Goal: Contribute content: Contribute content

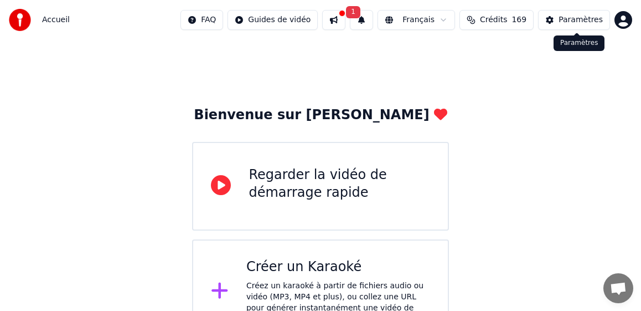
click at [433, 12] on button "Paramètres" at bounding box center [574, 20] width 72 height 20
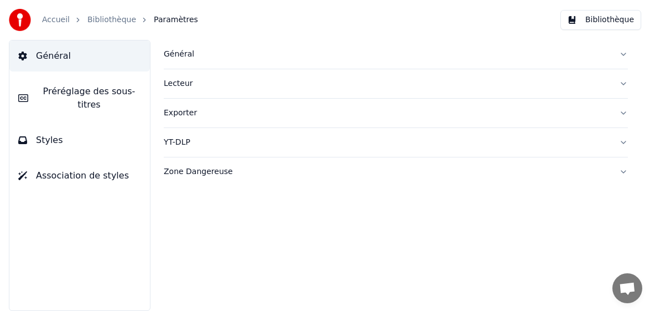
click at [192, 51] on div "Général" at bounding box center [387, 54] width 447 height 11
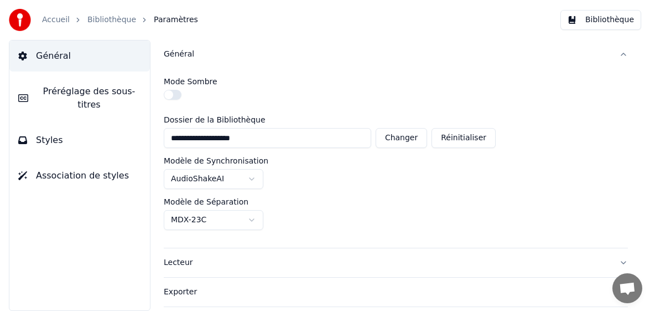
click at [58, 19] on link "Accueil" at bounding box center [56, 19] width 28 height 11
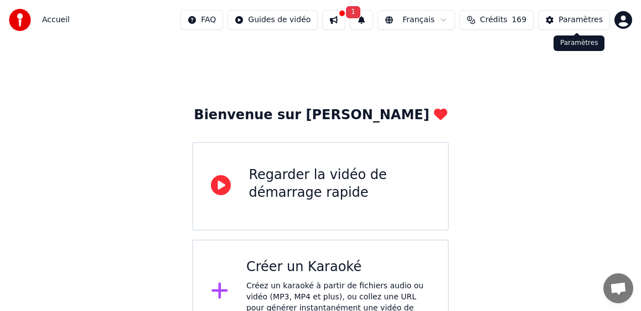
click at [433, 23] on div "Paramètres" at bounding box center [581, 19] width 44 height 11
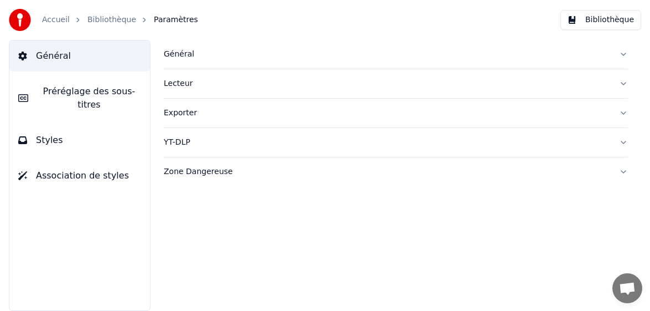
click at [182, 55] on div "Général" at bounding box center [387, 54] width 447 height 11
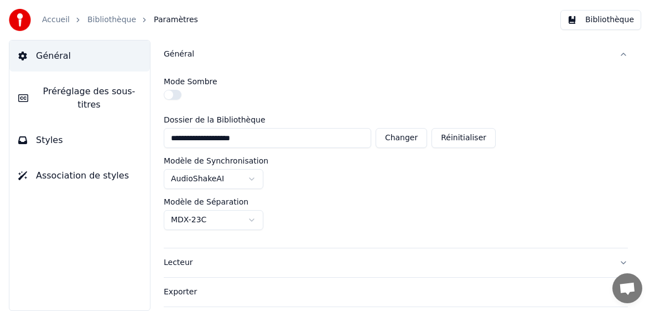
click at [198, 223] on html "**********" at bounding box center [325, 155] width 650 height 311
click at [57, 21] on link "Accueil" at bounding box center [56, 19] width 28 height 11
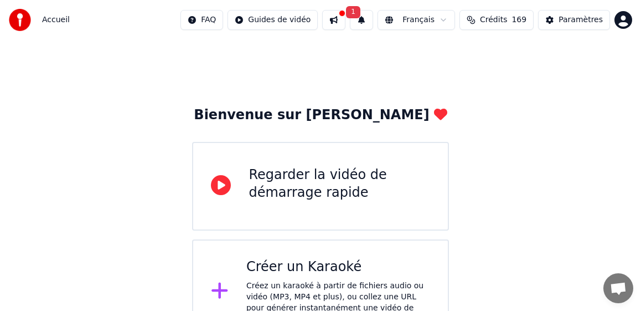
click at [286, 270] on div "Créer un Karaoké" at bounding box center [338, 267] width 184 height 18
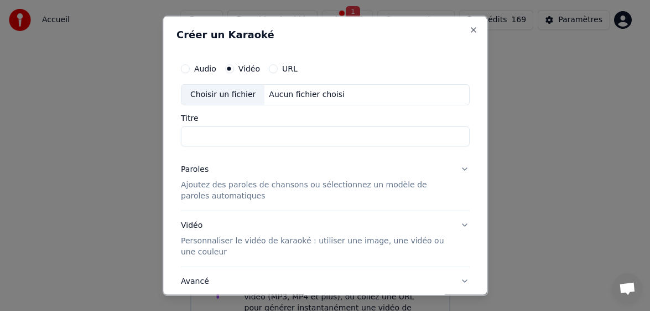
click at [216, 96] on div "Choisir un fichier" at bounding box center [223, 94] width 83 height 20
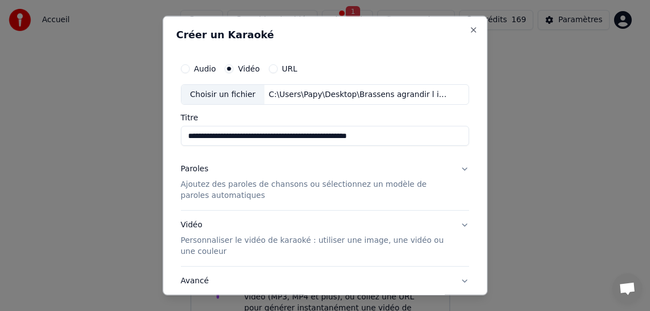
drag, startPoint x: 262, startPoint y: 135, endPoint x: 415, endPoint y: 136, distance: 152.8
click at [415, 136] on input "**********" at bounding box center [325, 136] width 289 height 20
click at [225, 137] on input "**********" at bounding box center [325, 136] width 289 height 20
type input "**********"
click at [210, 190] on p "Ajoutez des paroles de chansons ou sélectionnez un modèle de paroles automatiqu…" at bounding box center [316, 190] width 271 height 22
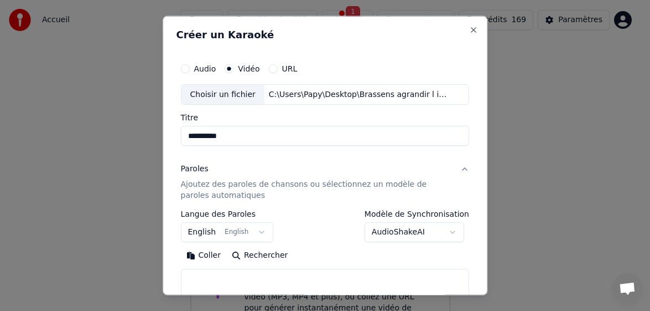
click at [205, 231] on button "English English" at bounding box center [227, 232] width 93 height 20
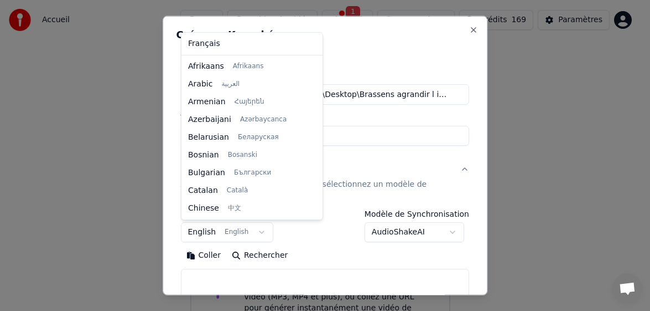
scroll to position [89, 0]
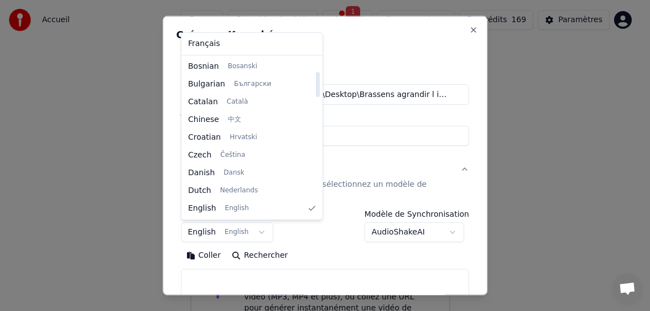
select select "**"
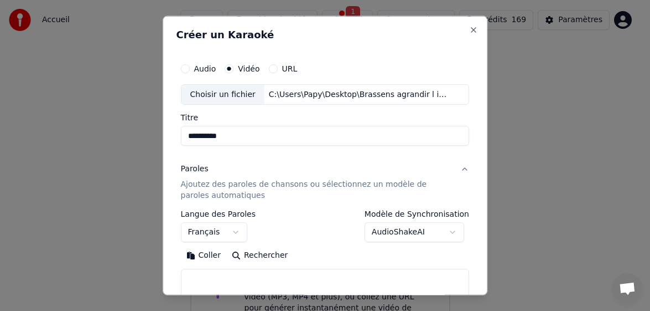
click at [205, 255] on button "Coller" at bounding box center [204, 255] width 46 height 18
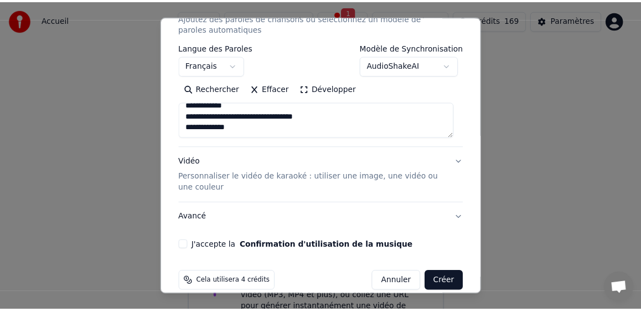
scroll to position [181, 0]
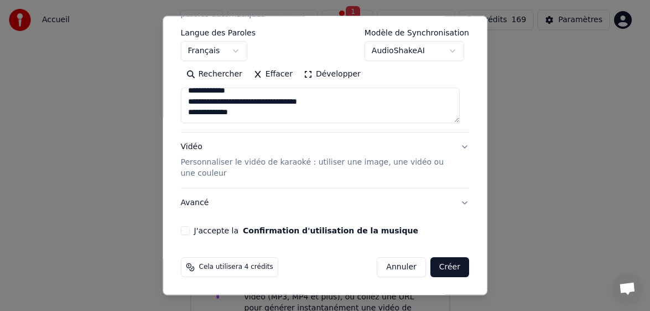
click at [184, 230] on button "J'accepte la Confirmation d'utilisation de la musique" at bounding box center [185, 230] width 9 height 9
click at [433, 267] on button "Créer" at bounding box center [450, 267] width 39 height 20
type textarea "**********"
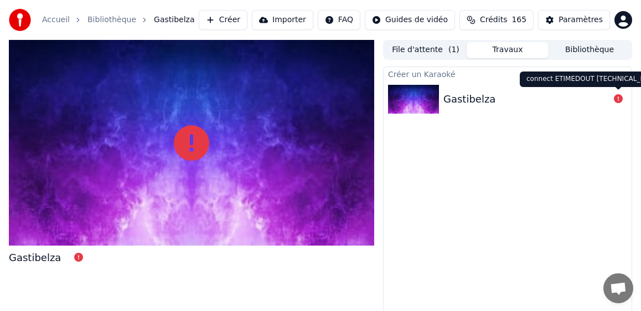
click at [433, 99] on icon at bounding box center [618, 98] width 9 height 9
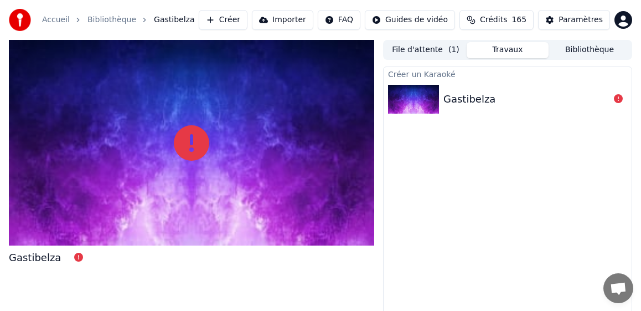
click at [433, 204] on div "Créer un Karaoké Gastibelza" at bounding box center [507, 198] width 249 height 264
click at [430, 116] on div "Gastibelza" at bounding box center [508, 99] width 248 height 38
click at [426, 112] on img at bounding box center [413, 99] width 51 height 29
click at [395, 106] on img at bounding box center [413, 99] width 51 height 29
click at [433, 50] on button "Travaux" at bounding box center [508, 50] width 82 height 16
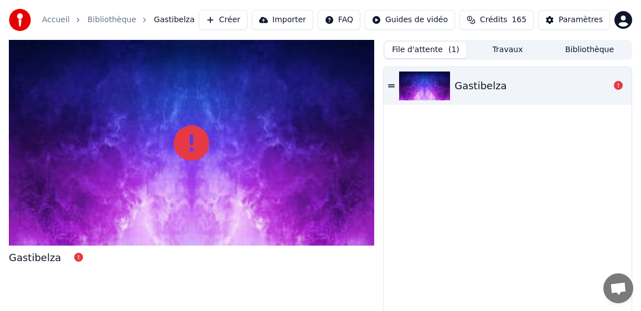
click at [430, 49] on button "File d'attente ( 1 )" at bounding box center [426, 50] width 82 height 16
click at [392, 86] on icon at bounding box center [391, 86] width 7 height 8
click at [433, 198] on div "Gastibelza" at bounding box center [508, 198] width 248 height 263
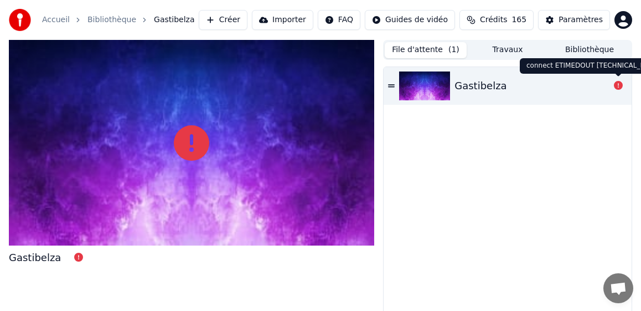
click at [433, 68] on div "connect ETIMEDOUT [TECHNICAL_ID] connect ETIMEDOUT [TECHNICAL_ID]" at bounding box center [588, 65] width 137 height 15
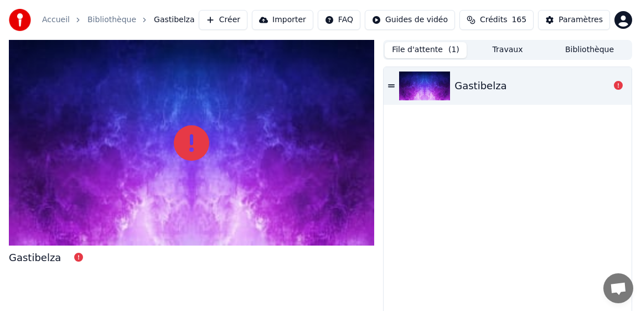
click at [433, 136] on div "Gastibelza" at bounding box center [508, 198] width 248 height 263
click at [391, 84] on icon at bounding box center [391, 86] width 7 height 8
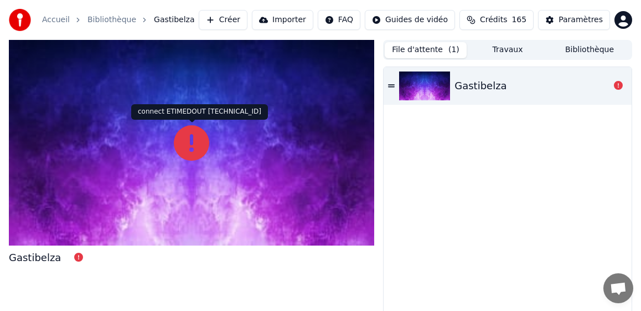
click at [181, 136] on icon at bounding box center [191, 142] width 35 height 35
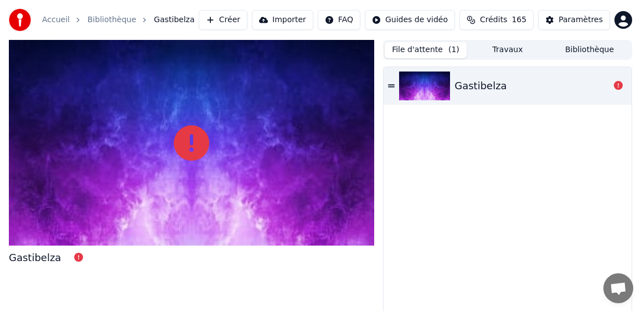
click at [181, 136] on icon at bounding box center [191, 142] width 35 height 35
click at [182, 136] on icon at bounding box center [191, 142] width 35 height 35
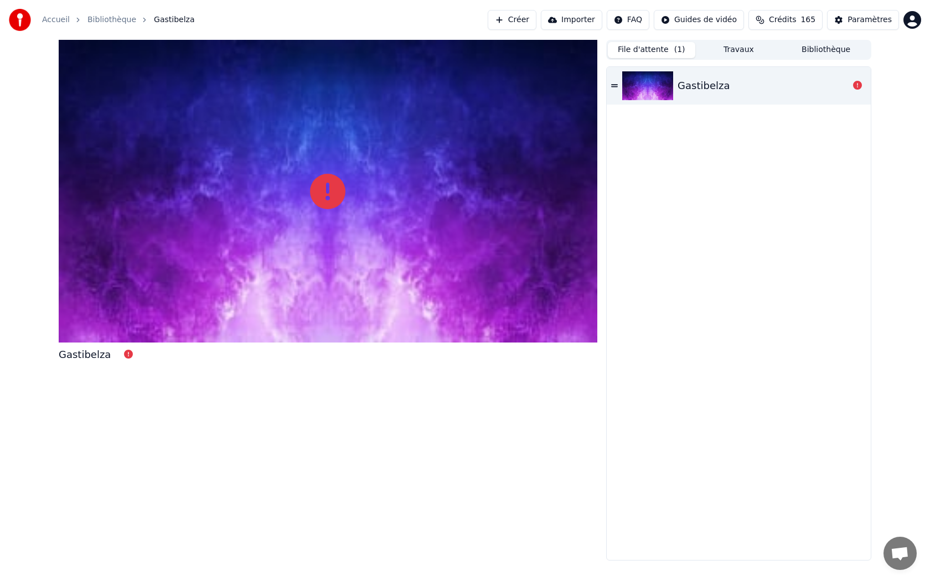
click at [404, 281] on div at bounding box center [328, 191] width 539 height 303
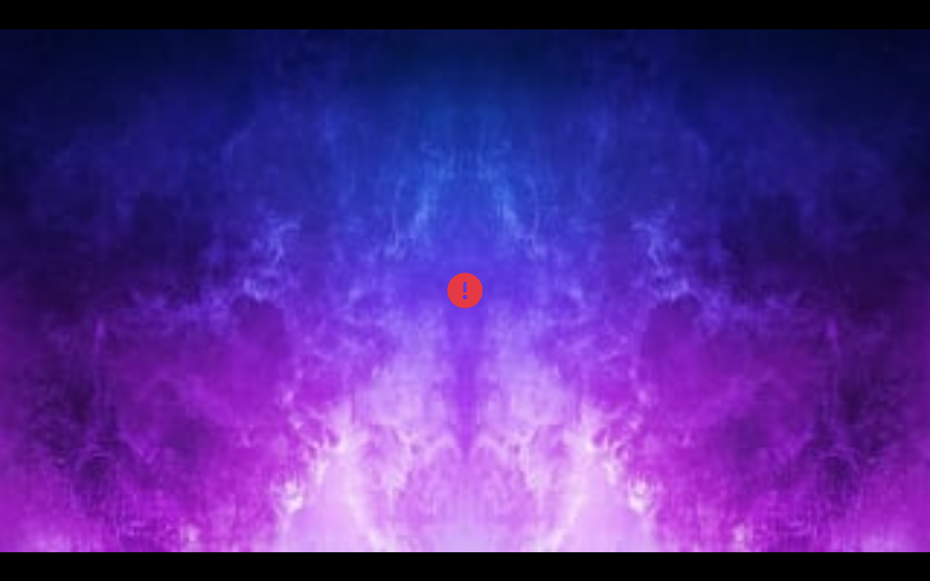
click at [404, 281] on div at bounding box center [465, 290] width 930 height 523
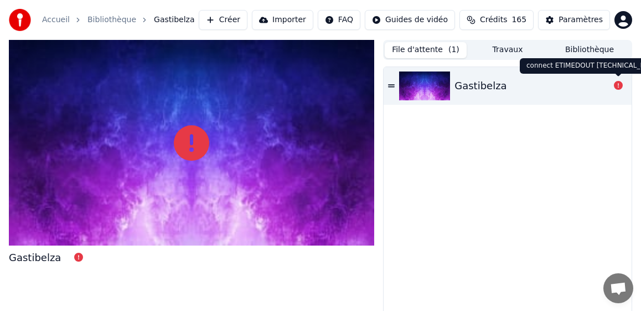
click at [433, 85] on icon at bounding box center [618, 85] width 9 height 9
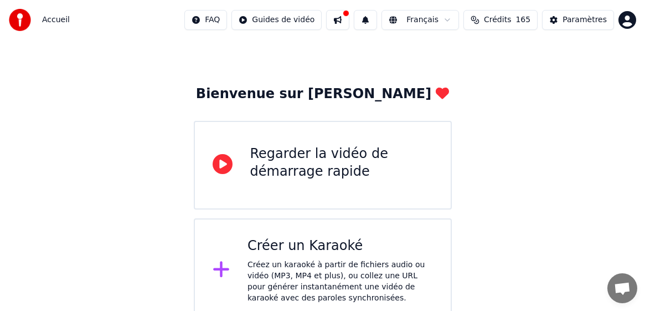
scroll to position [33, 0]
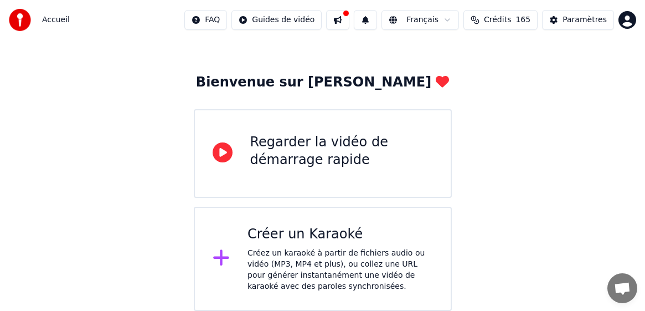
click at [328, 237] on div "Créer un Karaoké" at bounding box center [339, 234] width 185 height 18
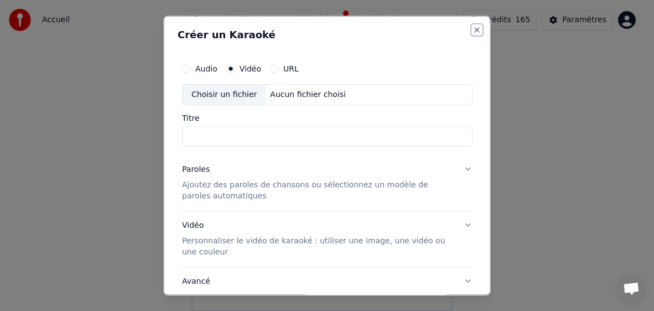
click at [433, 33] on button "Close" at bounding box center [477, 29] width 9 height 9
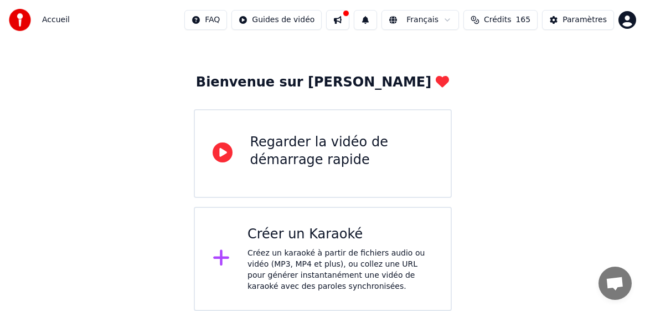
scroll to position [0, 0]
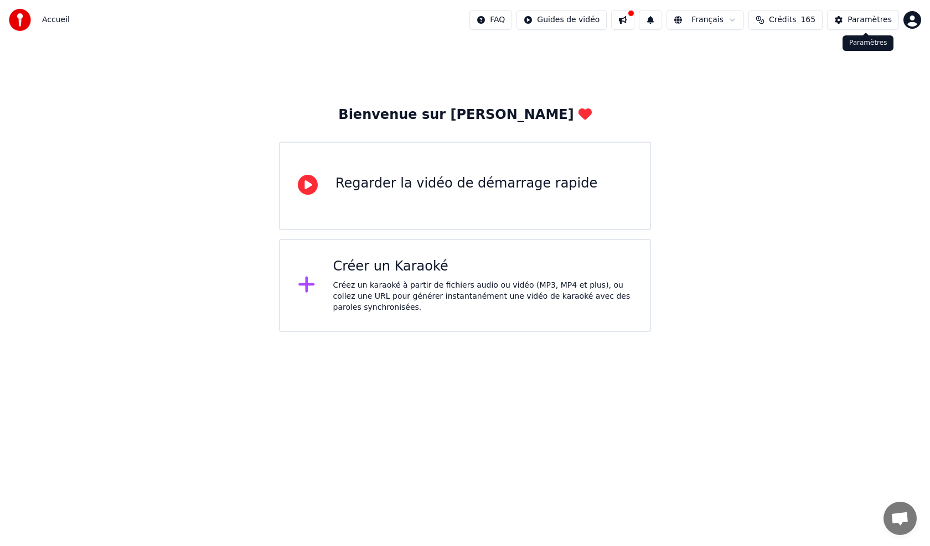
click at [433, 25] on button "Paramètres" at bounding box center [863, 20] width 72 height 20
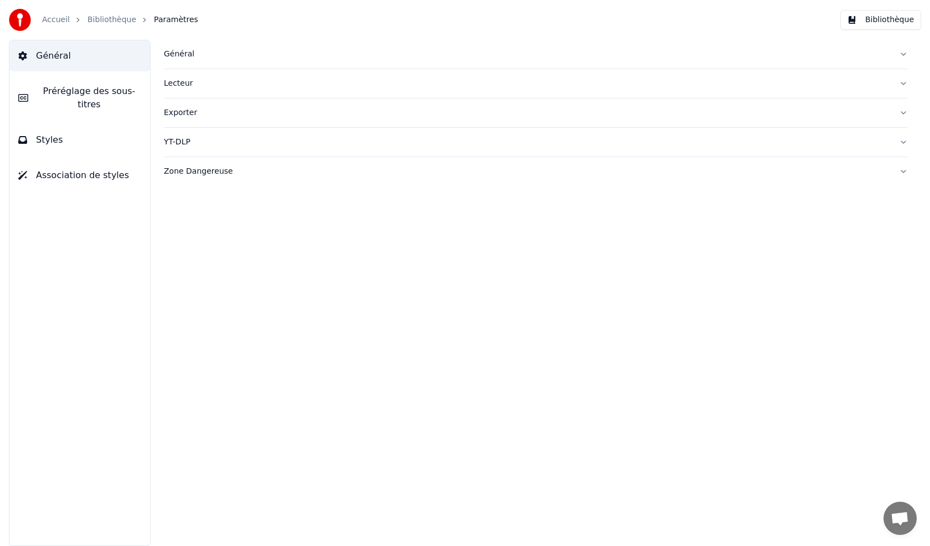
click at [188, 56] on div "Général" at bounding box center [527, 54] width 726 height 11
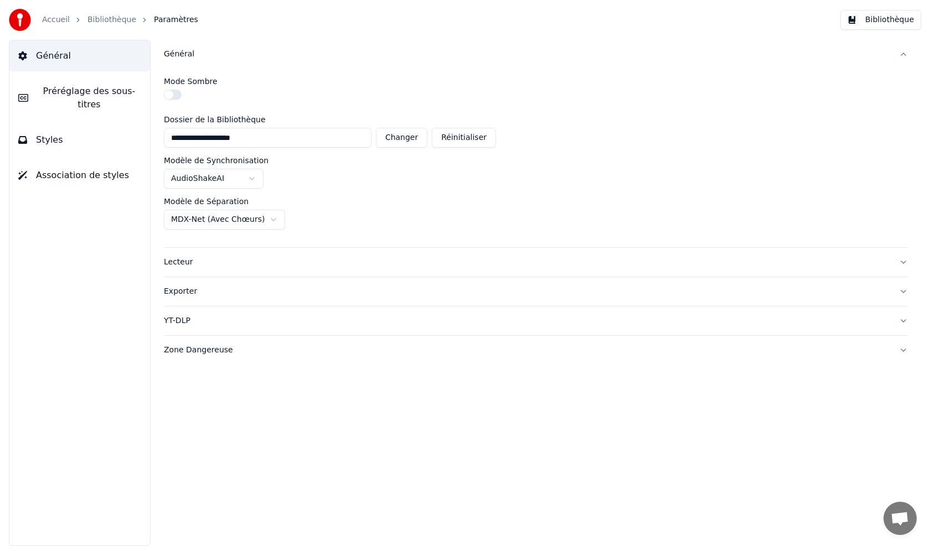
click at [112, 19] on link "Bibliothèque" at bounding box center [111, 19] width 49 height 11
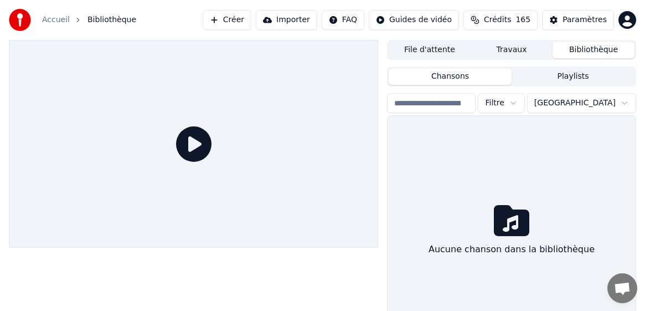
click at [251, 24] on button "Créer" at bounding box center [227, 20] width 49 height 20
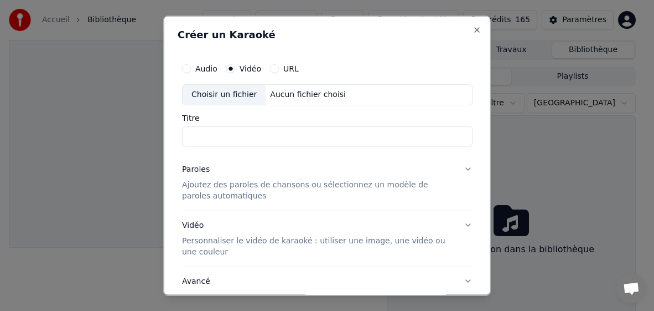
click at [225, 95] on div "Choisir un fichier" at bounding box center [224, 94] width 83 height 20
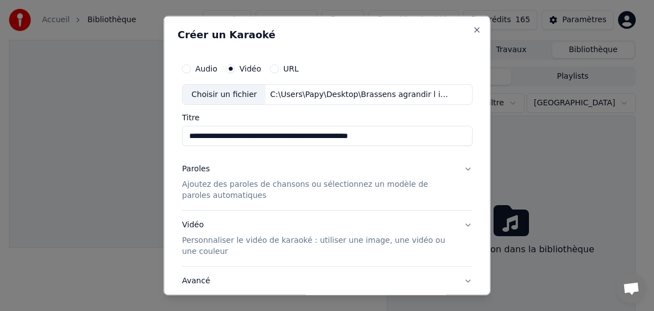
drag, startPoint x: 263, startPoint y: 135, endPoint x: 425, endPoint y: 135, distance: 162.2
click at [425, 135] on input "**********" at bounding box center [327, 136] width 291 height 20
click at [230, 135] on input "**********" at bounding box center [327, 136] width 291 height 20
type input "**********"
click at [204, 187] on p "Ajoutez des paroles de chansons ou sélectionnez un modèle de paroles automatiqu…" at bounding box center [318, 190] width 273 height 22
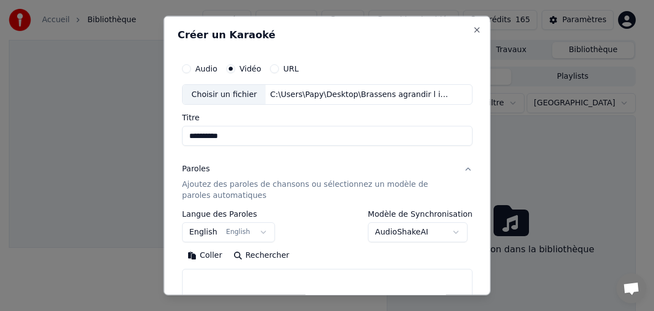
click at [208, 233] on button "English English" at bounding box center [228, 232] width 93 height 20
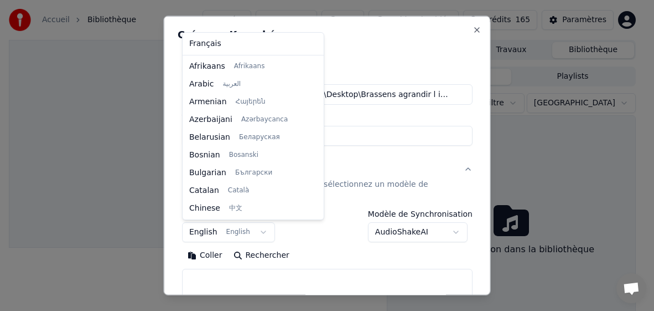
scroll to position [89, 0]
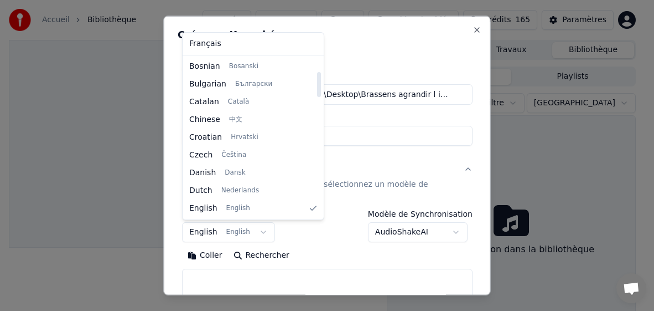
select select "**"
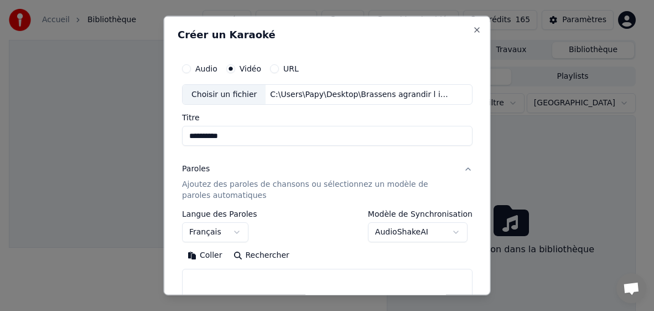
click at [206, 252] on button "Coller" at bounding box center [205, 255] width 46 height 18
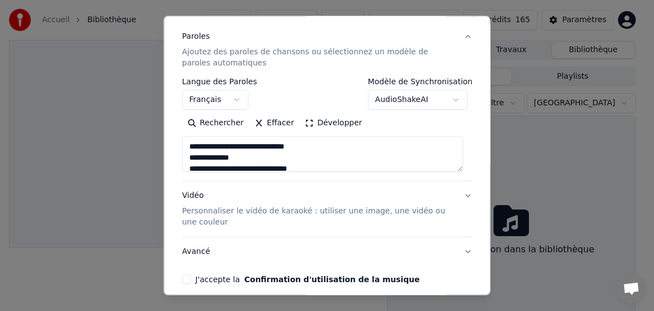
scroll to position [166, 0]
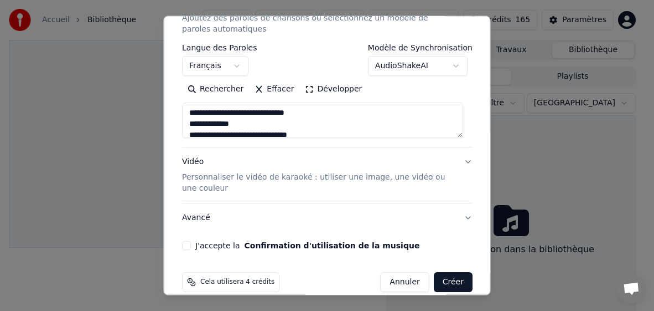
click at [186, 247] on button "J'accepte la Confirmation d'utilisation de la musique" at bounding box center [186, 245] width 9 height 9
click at [433, 280] on button "Créer" at bounding box center [452, 282] width 39 height 20
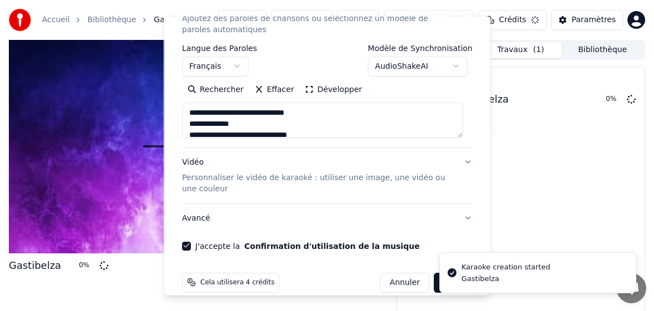
type textarea "**********"
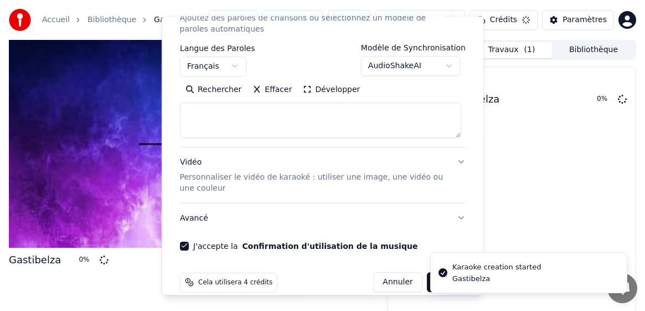
select select
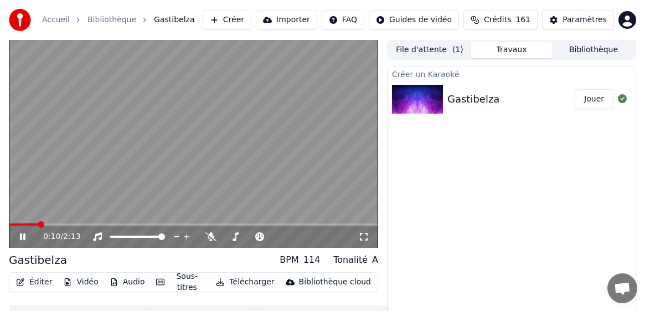
click at [24, 238] on icon at bounding box center [23, 236] width 6 height 7
click at [246, 279] on button "Télécharger" at bounding box center [244, 281] width 67 height 15
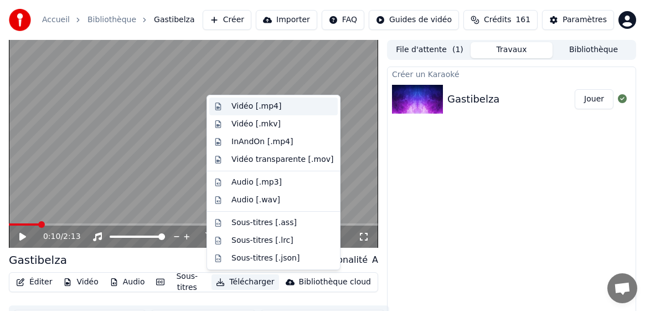
click at [259, 103] on div "Vidéo [.mp4]" at bounding box center [256, 106] width 50 height 11
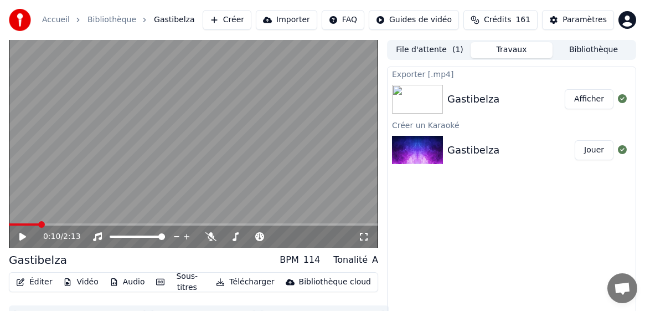
click at [433, 53] on button "Bibliothèque" at bounding box center [593, 50] width 82 height 16
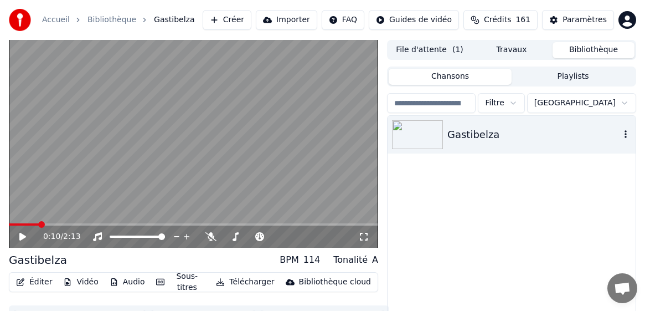
click at [433, 136] on icon "button" at bounding box center [625, 134] width 11 height 9
click at [433, 134] on icon "button" at bounding box center [625, 134] width 11 height 9
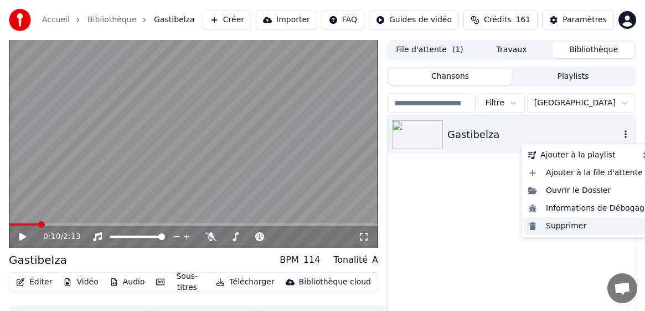
click at [433, 229] on div "Supprimer" at bounding box center [589, 226] width 130 height 18
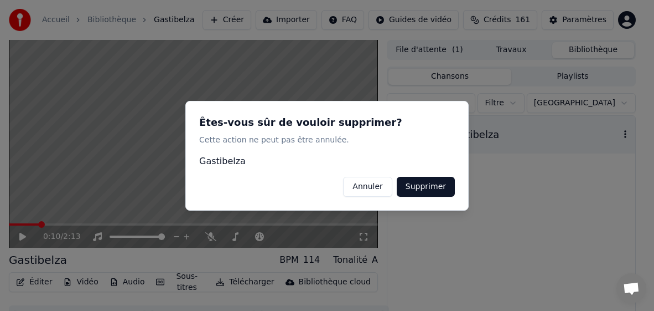
click at [420, 188] on button "Supprimer" at bounding box center [426, 186] width 58 height 20
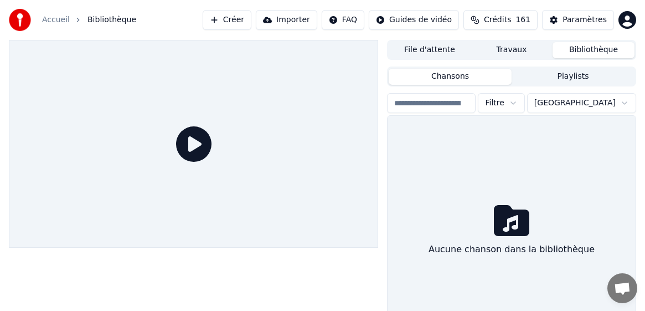
click at [42, 64] on div at bounding box center [193, 144] width 369 height 208
click at [89, 78] on div at bounding box center [193, 144] width 369 height 208
click at [246, 16] on button "Créer" at bounding box center [227, 20] width 49 height 20
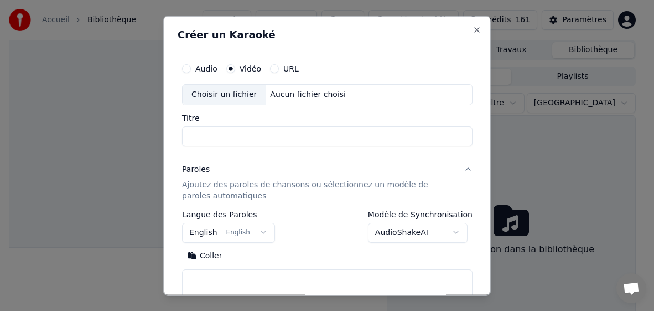
click at [236, 96] on div "Choisir un fichier" at bounding box center [224, 94] width 83 height 20
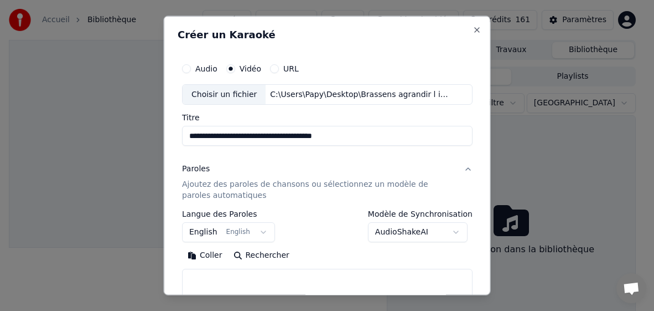
drag, startPoint x: 230, startPoint y: 134, endPoint x: 125, endPoint y: 128, distance: 104.8
click at [126, 128] on body "**********" at bounding box center [322, 155] width 645 height 311
drag, startPoint x: 314, startPoint y: 140, endPoint x: 253, endPoint y: 142, distance: 60.9
click at [253, 142] on input "**********" at bounding box center [327, 136] width 291 height 20
type input "**********"
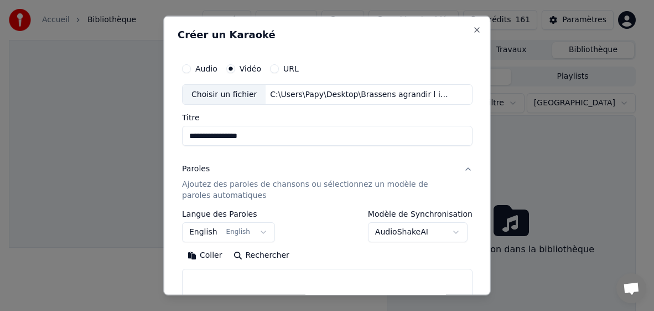
click at [208, 232] on button "English English" at bounding box center [228, 232] width 93 height 20
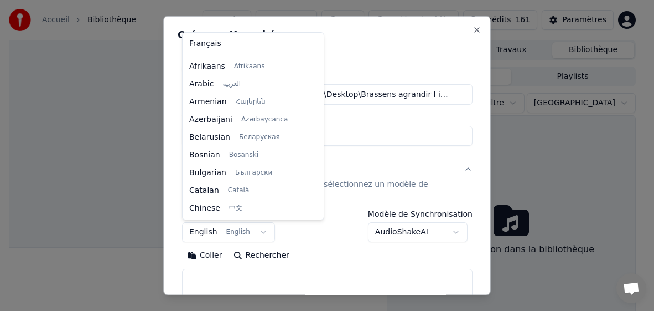
scroll to position [89, 0]
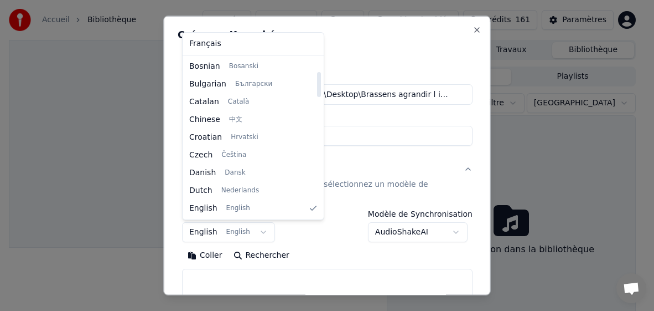
select select "**"
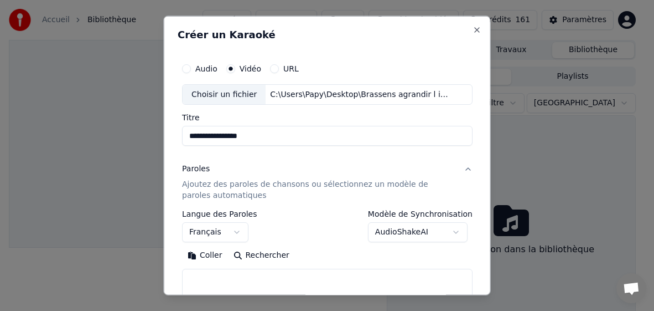
click at [211, 256] on button "Coller" at bounding box center [205, 255] width 46 height 18
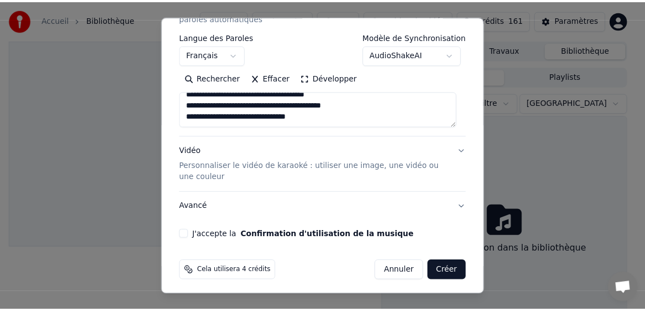
scroll to position [181, 0]
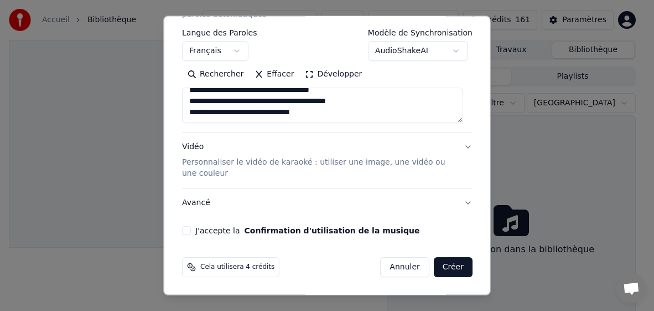
click at [187, 230] on button "J'accepte la Confirmation d'utilisation de la musique" at bounding box center [186, 230] width 9 height 9
click at [433, 265] on button "Créer" at bounding box center [452, 267] width 39 height 20
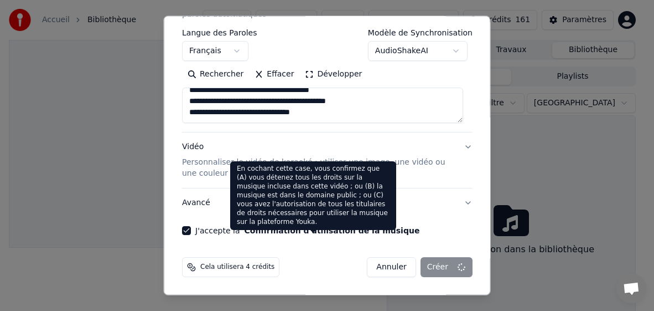
type textarea "**********"
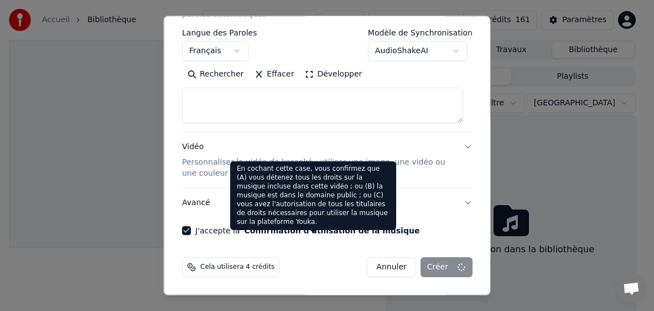
select select
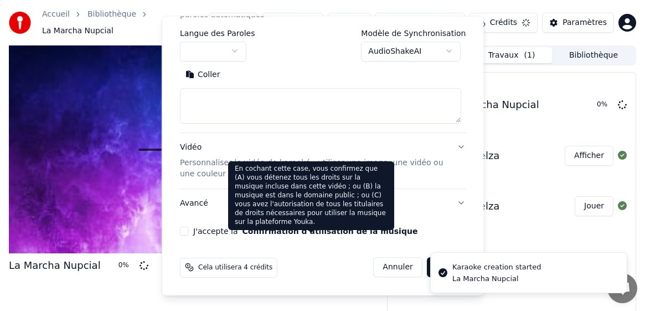
scroll to position [0, 0]
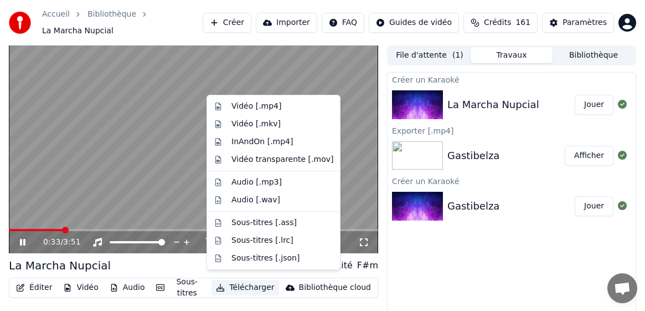
click at [239, 280] on button "Télécharger" at bounding box center [244, 287] width 67 height 15
click at [233, 108] on div "Vidéo [.mp4]" at bounding box center [256, 106] width 50 height 11
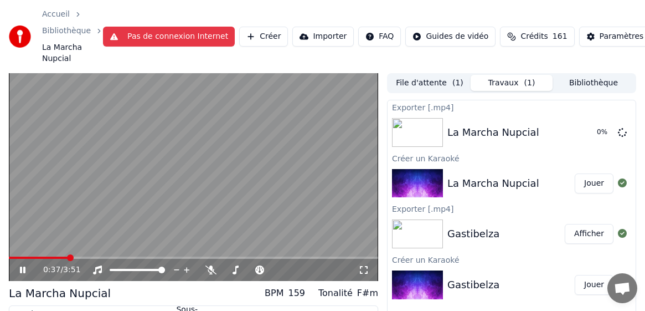
click at [22, 265] on icon at bounding box center [30, 269] width 25 height 9
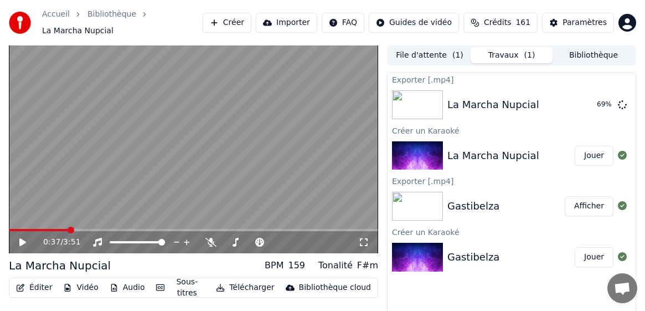
click at [238, 282] on button "Télécharger" at bounding box center [244, 287] width 67 height 15
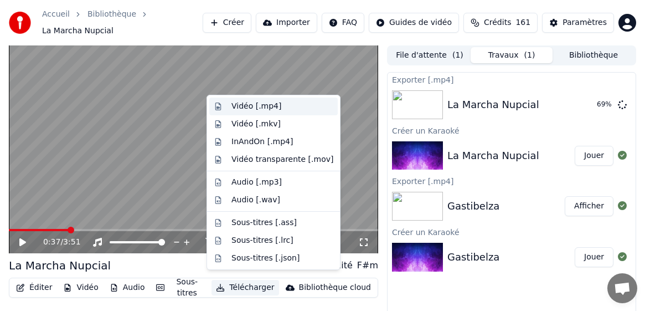
click at [260, 107] on div "Vidéo [.mp4]" at bounding box center [256, 106] width 50 height 11
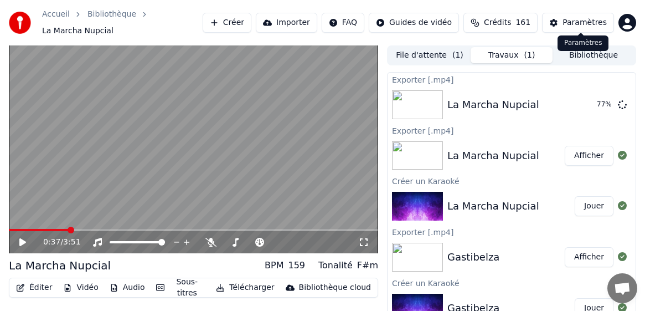
click at [433, 20] on div "Paramètres" at bounding box center [584, 22] width 44 height 11
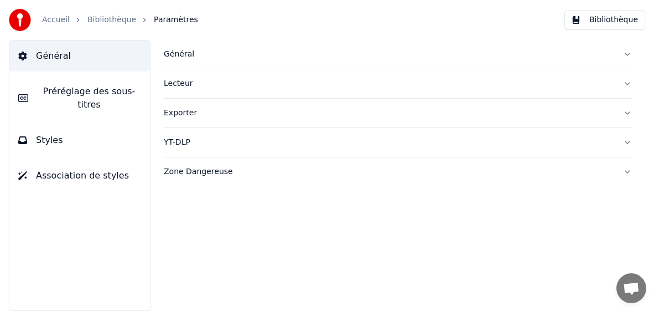
click at [182, 56] on div "Général" at bounding box center [389, 54] width 451 height 11
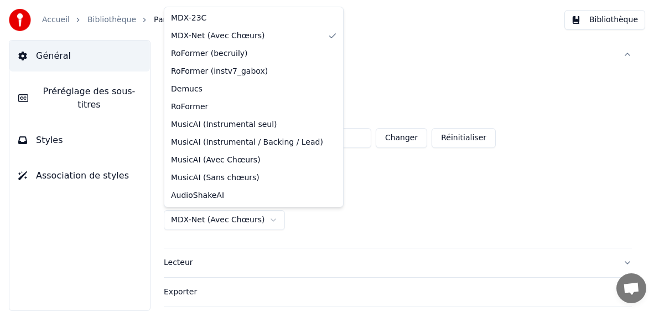
click at [203, 222] on html "**********" at bounding box center [327, 155] width 654 height 311
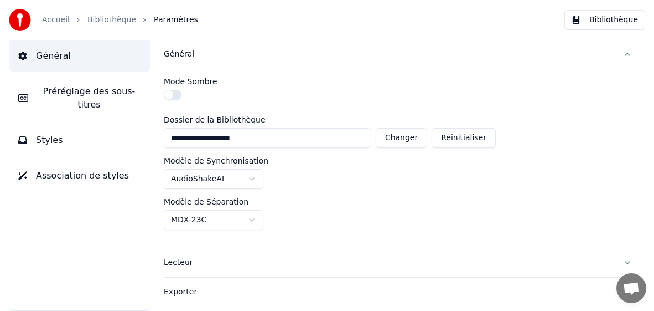
click at [53, 18] on link "Accueil" at bounding box center [56, 19] width 28 height 11
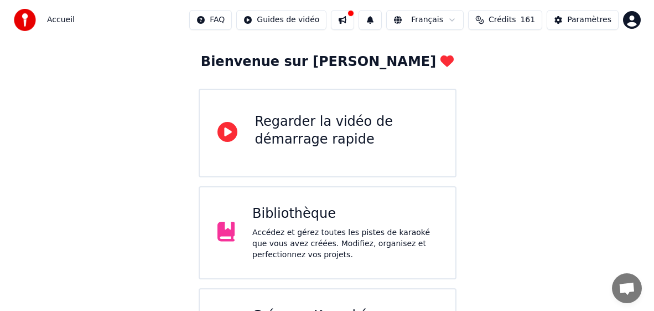
scroll to position [111, 0]
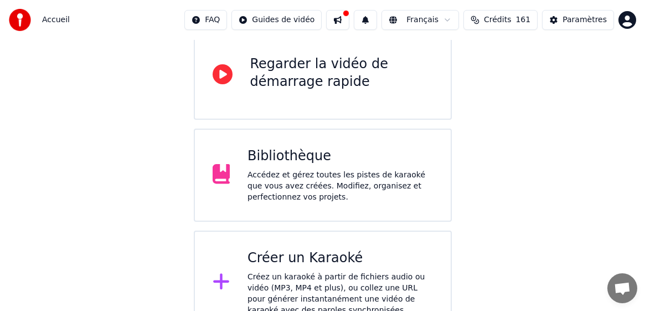
click at [288, 254] on div "Créer un Karaoké" at bounding box center [339, 258] width 185 height 18
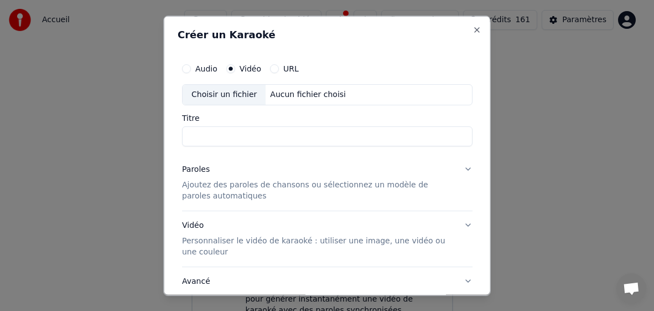
click at [226, 89] on div "Choisir un fichier" at bounding box center [224, 94] width 83 height 20
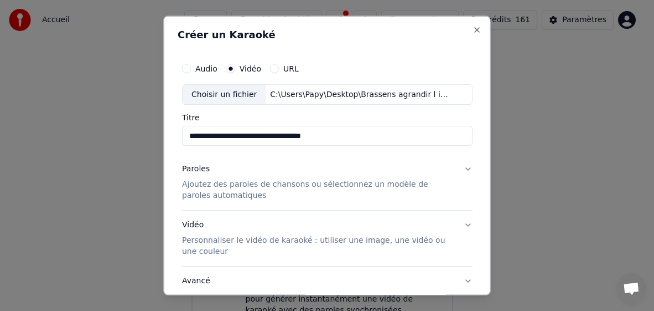
drag, startPoint x: 254, startPoint y: 134, endPoint x: 401, endPoint y: 135, distance: 147.2
click at [401, 135] on input "**********" at bounding box center [327, 136] width 291 height 20
click at [221, 136] on input "**********" at bounding box center [327, 136] width 291 height 20
type input "**********"
click at [226, 187] on p "Ajoutez des paroles de chansons ou sélectionnez un modèle de paroles automatiqu…" at bounding box center [318, 190] width 273 height 22
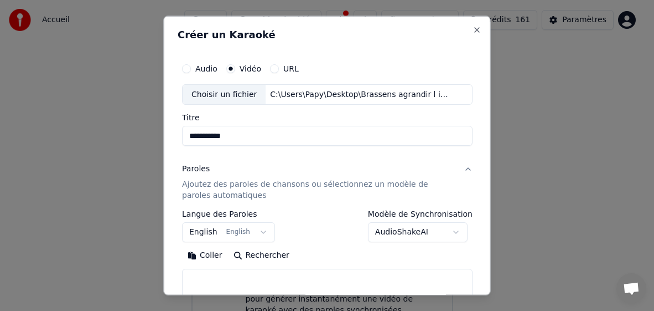
click at [195, 226] on body "**********" at bounding box center [322, 111] width 645 height 445
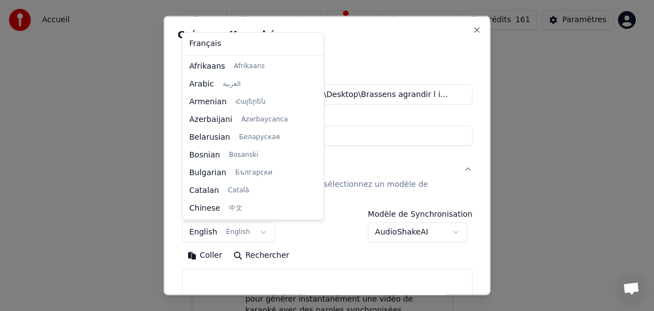
scroll to position [89, 0]
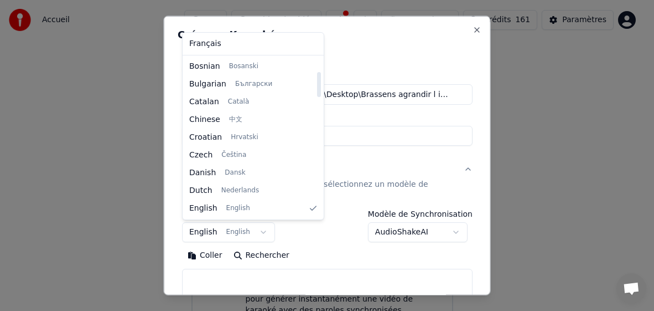
select select "**"
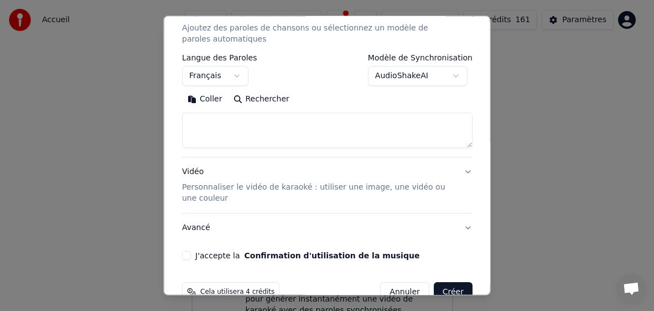
scroll to position [166, 0]
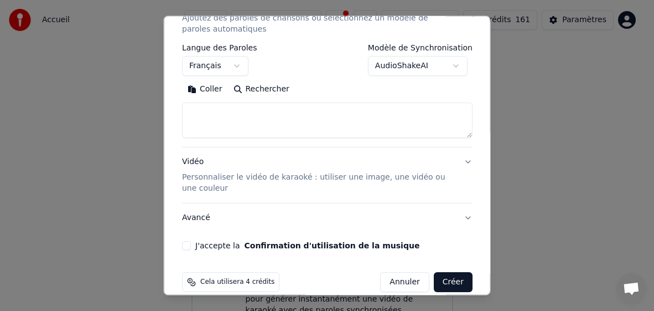
click at [211, 92] on button "Coller" at bounding box center [205, 89] width 46 height 18
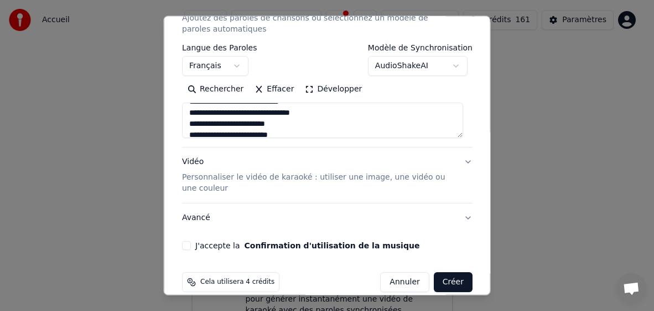
click at [185, 244] on button "J'accepte la Confirmation d'utilisation de la musique" at bounding box center [186, 245] width 9 height 9
click at [433, 282] on button "Créer" at bounding box center [452, 282] width 39 height 20
type textarea "**********"
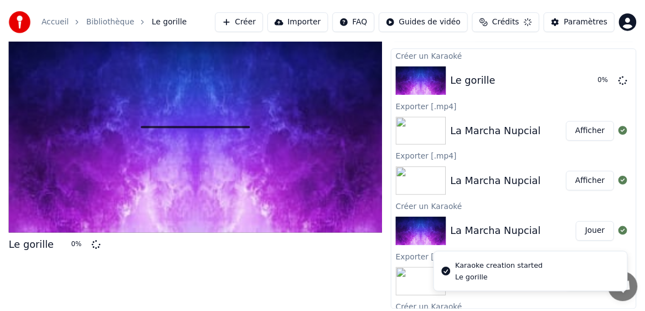
scroll to position [20, 0]
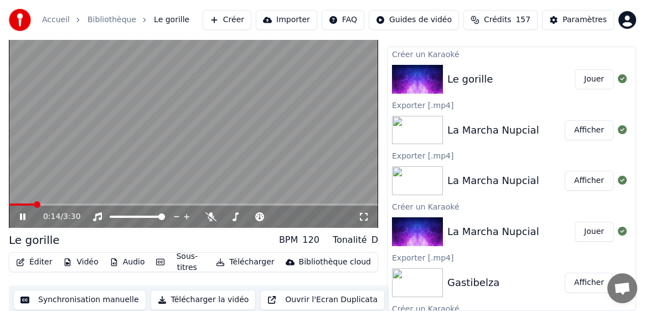
click at [244, 263] on button "Télécharger" at bounding box center [244, 261] width 67 height 15
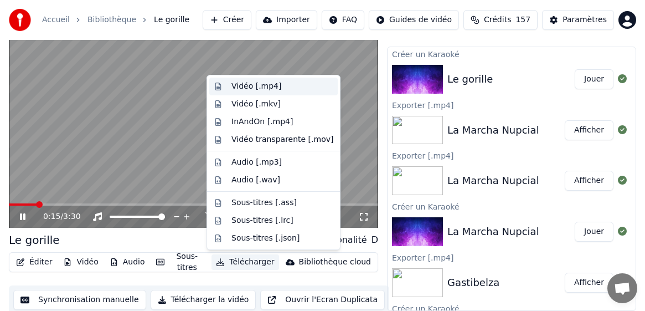
click at [270, 90] on div "Vidéo [.mp4]" at bounding box center [256, 86] width 50 height 11
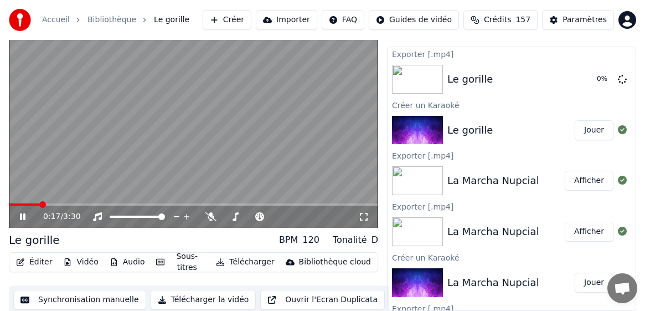
drag, startPoint x: 20, startPoint y: 215, endPoint x: 28, endPoint y: 224, distance: 12.1
click at [19, 215] on icon at bounding box center [30, 216] width 25 height 9
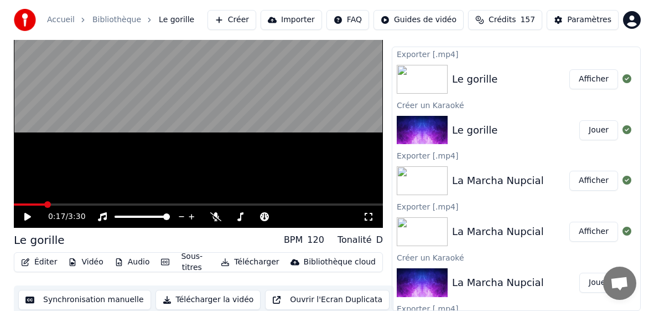
scroll to position [0, 0]
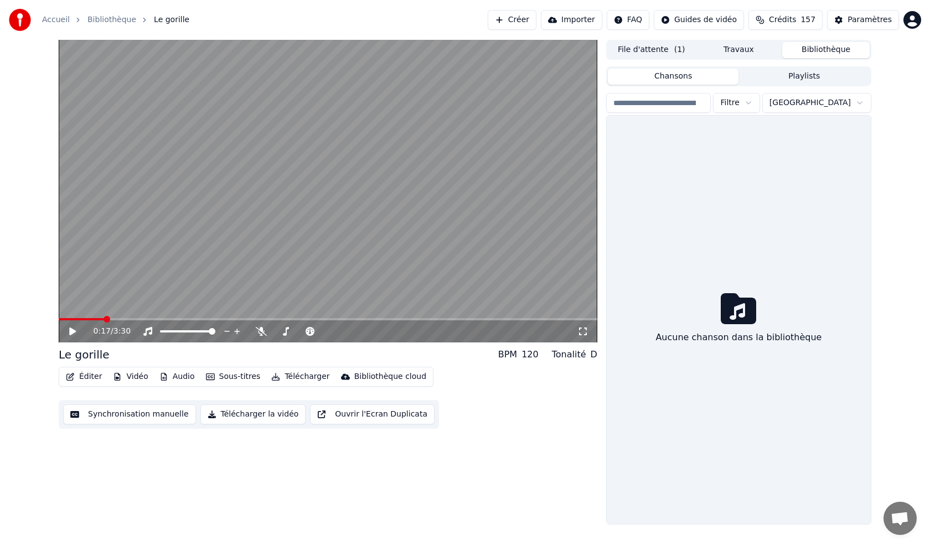
drag, startPoint x: 835, startPoint y: 48, endPoint x: 862, endPoint y: 38, distance: 29.6
click at [433, 48] on button "Bibliothèque" at bounding box center [825, 50] width 87 height 16
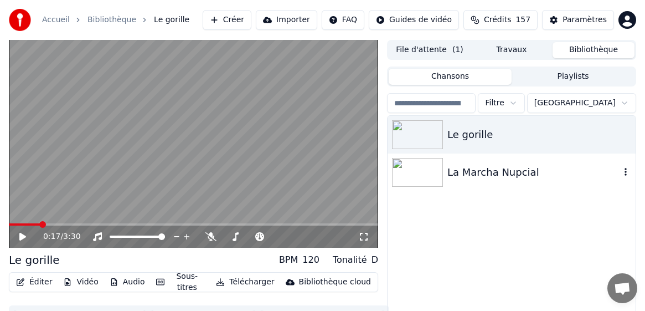
click at [433, 175] on icon "button" at bounding box center [625, 171] width 11 height 9
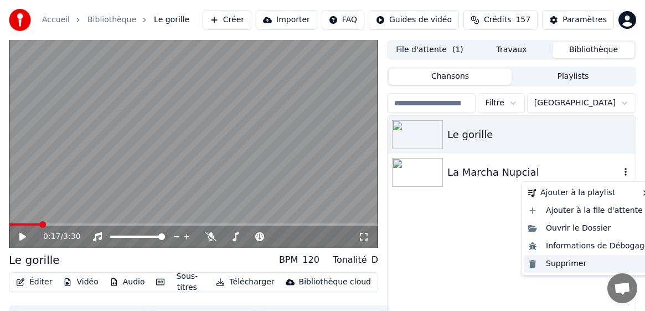
click at [433, 265] on div "Supprimer" at bounding box center [589, 264] width 130 height 18
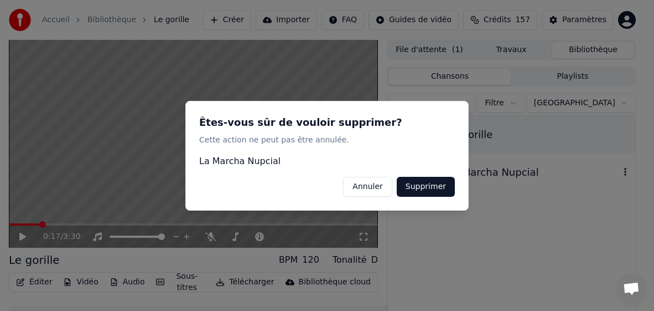
click at [433, 188] on button "Supprimer" at bounding box center [426, 186] width 58 height 20
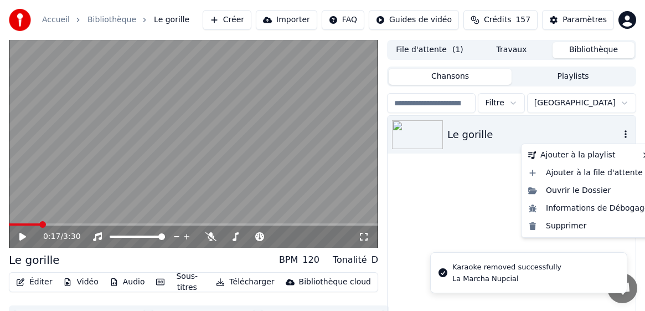
click at [433, 136] on icon "button" at bounding box center [625, 134] width 11 height 9
click at [433, 225] on div "Supprimer" at bounding box center [589, 226] width 130 height 18
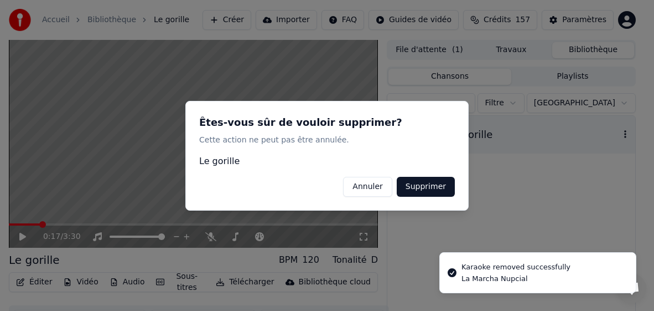
click at [433, 184] on button "Supprimer" at bounding box center [426, 186] width 58 height 20
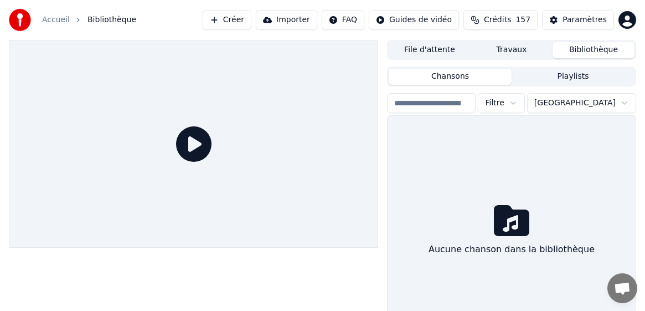
click at [250, 24] on button "Créer" at bounding box center [227, 20] width 49 height 20
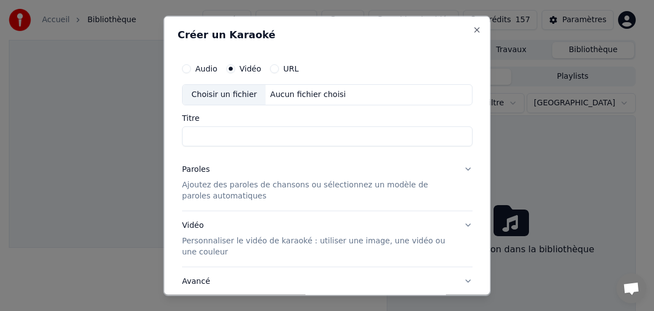
click at [220, 100] on div "Choisir un fichier" at bounding box center [224, 94] width 83 height 20
drag, startPoint x: 224, startPoint y: 136, endPoint x: 117, endPoint y: 127, distance: 107.8
click at [126, 127] on body "**********" at bounding box center [322, 155] width 645 height 311
type input "**********"
click at [188, 188] on p "Ajoutez des paroles de chansons ou sélectionnez un modèle de paroles automatiqu…" at bounding box center [318, 190] width 273 height 22
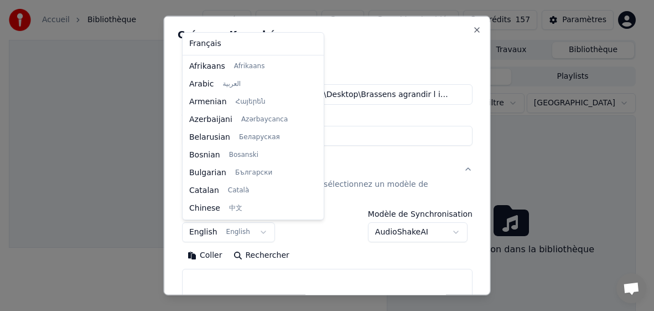
click at [200, 230] on body "**********" at bounding box center [322, 155] width 645 height 311
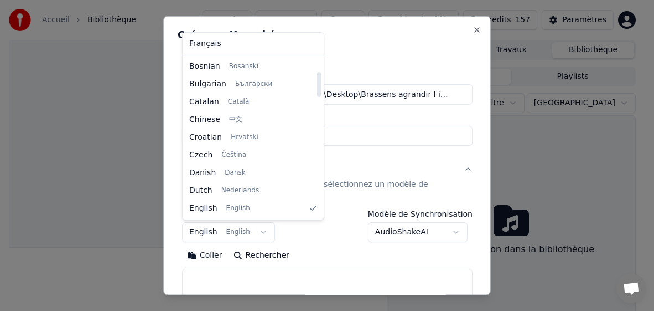
select select "**"
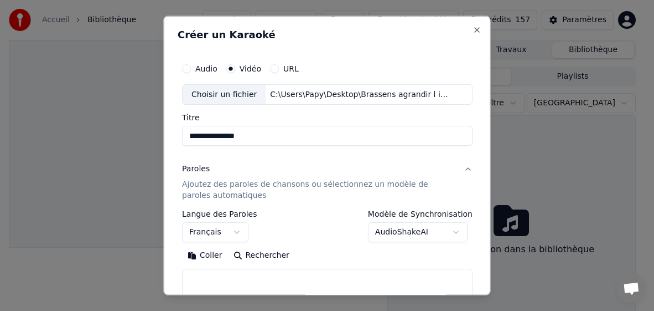
click at [210, 256] on button "Coller" at bounding box center [205, 255] width 46 height 18
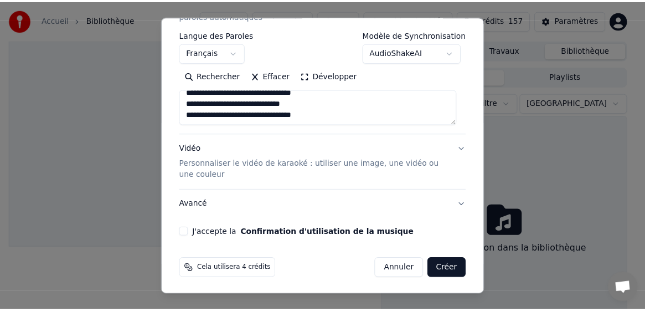
scroll to position [181, 0]
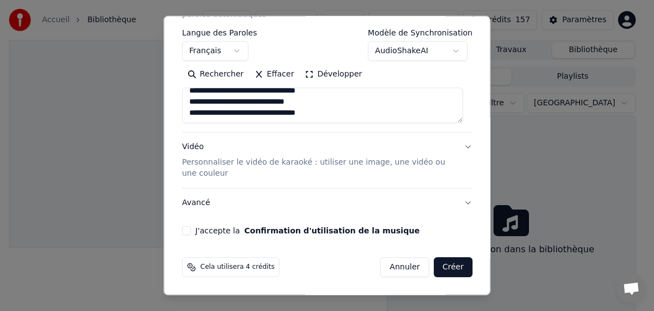
click at [185, 232] on button "J'accepte la Confirmation d'utilisation de la musique" at bounding box center [186, 230] width 9 height 9
click at [433, 268] on button "Créer" at bounding box center [452, 267] width 39 height 20
type textarea "**********"
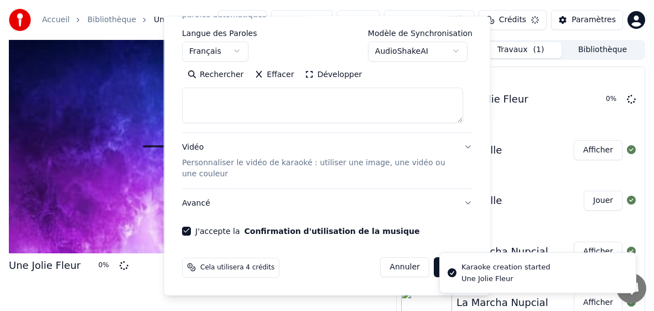
select select
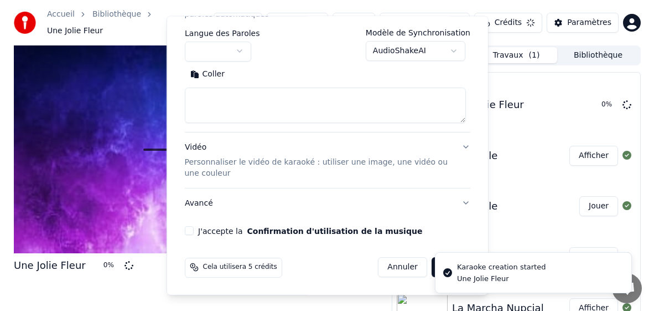
scroll to position [0, 0]
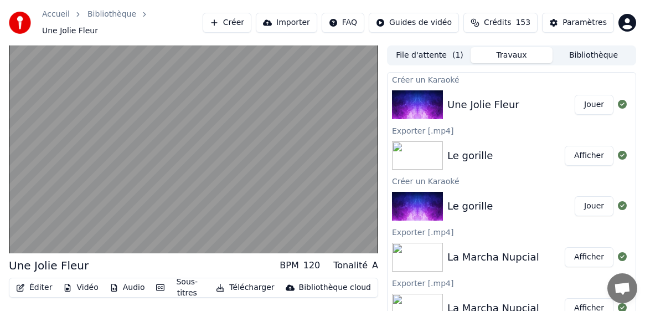
click at [250, 282] on button "Télécharger" at bounding box center [244, 287] width 67 height 15
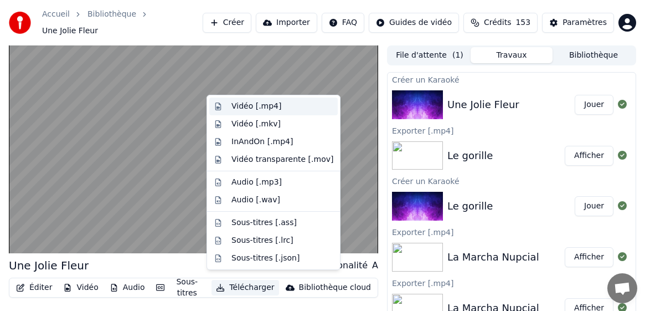
click at [272, 106] on div "Vidéo [.mp4]" at bounding box center [256, 106] width 50 height 11
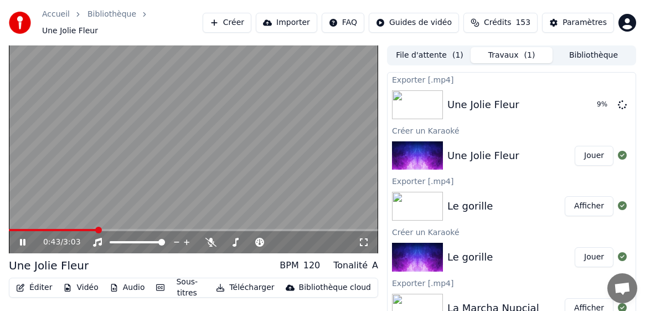
click at [22, 239] on icon at bounding box center [23, 242] width 6 height 7
click at [433, 51] on button "Bibliothèque" at bounding box center [593, 55] width 82 height 16
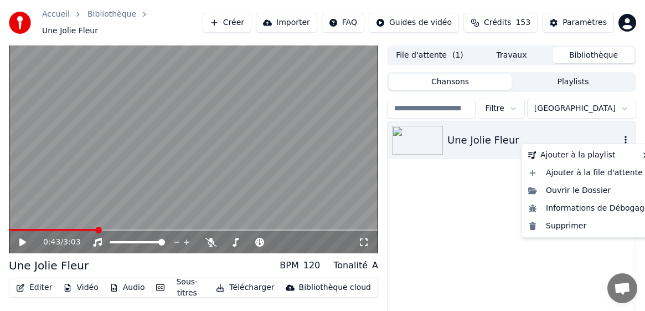
click at [433, 136] on icon "button" at bounding box center [625, 140] width 2 height 8
click at [433, 228] on div "Supprimer" at bounding box center [589, 226] width 130 height 18
